Goal: Find contact information: Find contact information

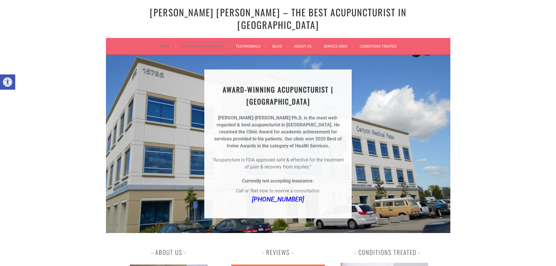
click at [219, 43] on link "Location and Contact" at bounding box center [206, 46] width 48 height 7
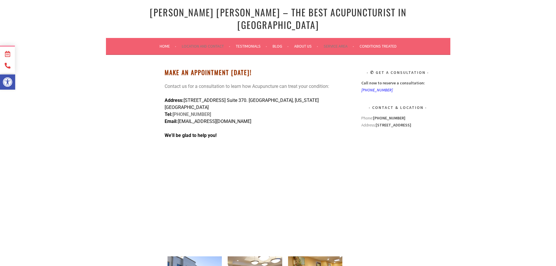
drag, startPoint x: 265, startPoint y: 102, endPoint x: 179, endPoint y: 105, distance: 85.2
click at [179, 105] on p "Address: 15785 Laguna Canyon Rd. Suite 370. Irvine, California 92618 Tel: (949)…" at bounding box center [254, 111] width 181 height 28
copy span "AcupunctureInIrvine@gmail.com"
